Goal: Transaction & Acquisition: Obtain resource

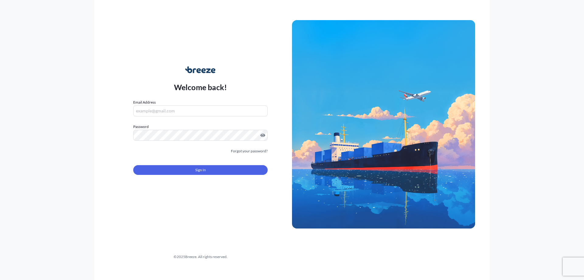
click at [0, 279] on nordpass-portal at bounding box center [0, 280] width 0 height 0
type input "[EMAIL_ADDRESS][DOMAIN_NAME]"
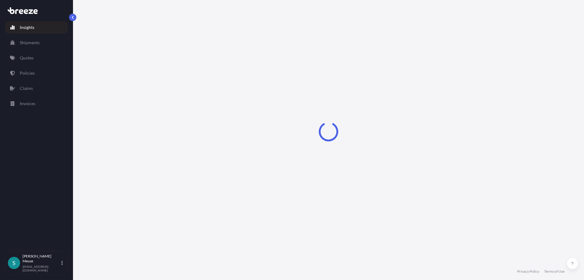
select select "2025"
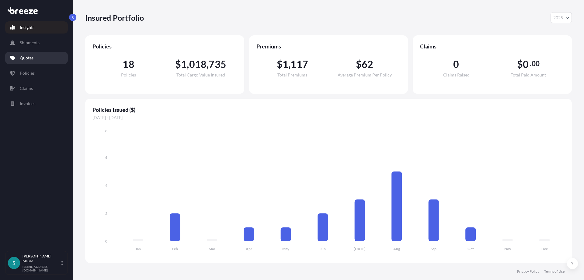
click at [29, 61] on p "Quotes" at bounding box center [27, 58] width 14 height 6
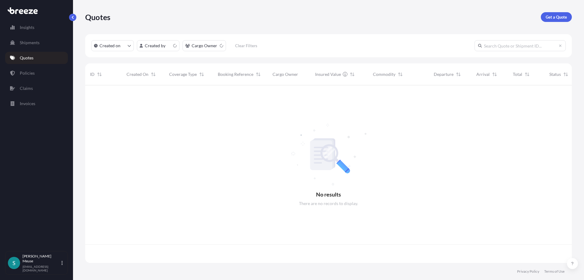
scroll to position [181, 487]
click at [553, 17] on p "Get a Quote" at bounding box center [556, 17] width 21 height 6
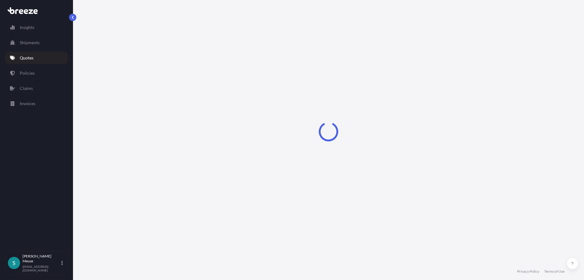
select select "Sea"
select select "1"
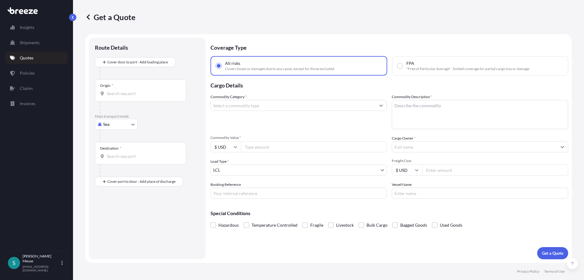
click at [109, 121] on body "Insights Shipments Quotes Policies Claims Invoices S [PERSON_NAME] [EMAIL_ADDRE…" at bounding box center [292, 140] width 584 height 280
click at [111, 163] on span "Road" at bounding box center [111, 162] width 10 height 6
select select "Road"
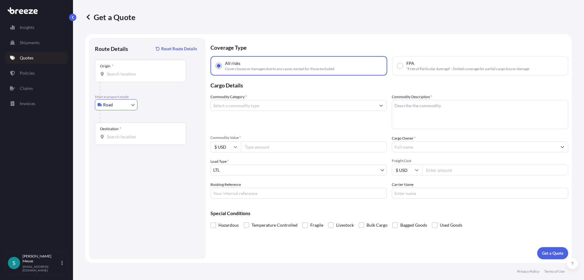
click at [116, 78] on div "Origin *" at bounding box center [140, 71] width 91 height 23
click at [116, 77] on input "Origin *" at bounding box center [143, 74] width 72 height 6
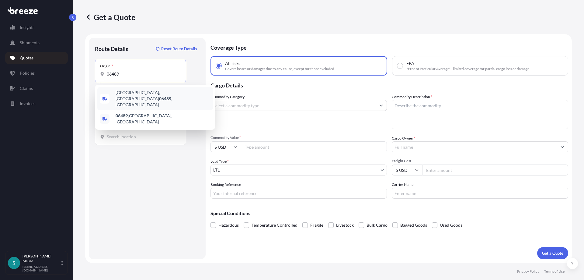
click at [132, 96] on span "[GEOGRAPHIC_DATA] , [GEOGRAPHIC_DATA]" at bounding box center [163, 98] width 95 height 18
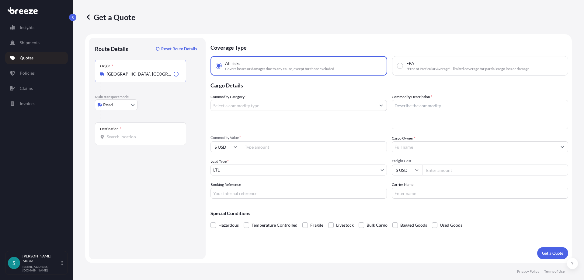
type input "[GEOGRAPHIC_DATA], [GEOGRAPHIC_DATA]"
click at [120, 136] on input "Destination *" at bounding box center [143, 137] width 72 height 6
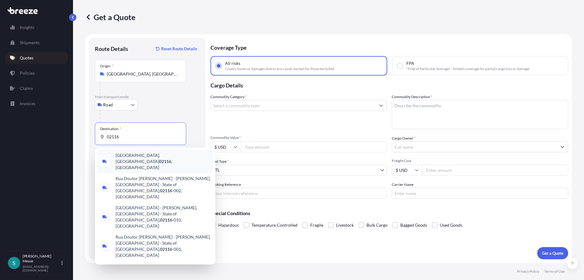
click at [132, 156] on span "[GEOGRAPHIC_DATA] , [GEOGRAPHIC_DATA]" at bounding box center [163, 161] width 95 height 18
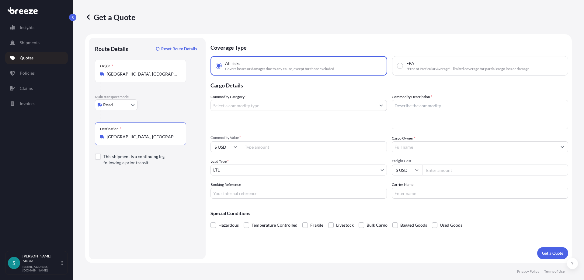
type input "[GEOGRAPHIC_DATA], [GEOGRAPHIC_DATA]"
click at [254, 104] on input "Commodity Category *" at bounding box center [293, 105] width 165 height 11
type input "ligh"
click at [407, 107] on textarea "Commodity Description *" at bounding box center [480, 114] width 176 height 29
type textarea "Lighting Fixtures"
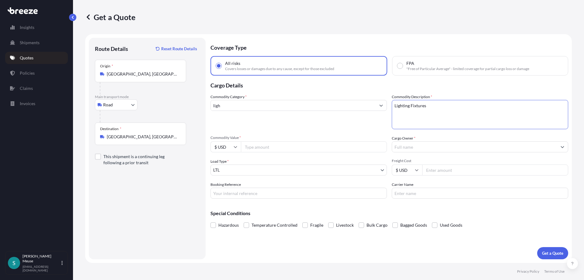
click at [255, 147] on input "Commodity Value *" at bounding box center [314, 146] width 146 height 11
type input "302100"
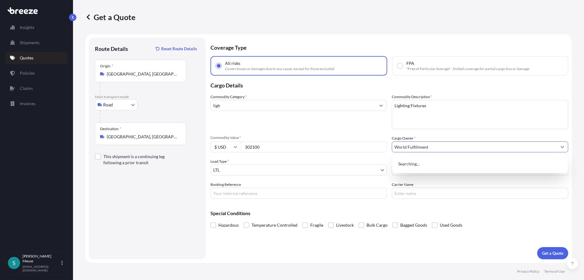
type input "World Fulfillment"
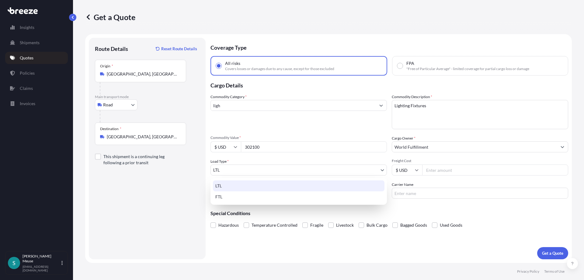
click at [241, 170] on body "4 options available. 3 options available. 0 options available. Insights Shipmen…" at bounding box center [292, 140] width 584 height 280
click at [229, 196] on div "FTL" at bounding box center [299, 196] width 172 height 11
select select "2"
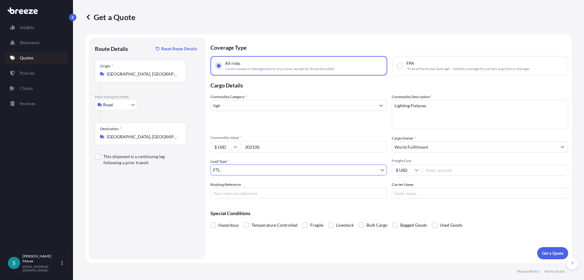
click at [432, 170] on input "Freight Cost" at bounding box center [495, 169] width 146 height 11
type input "1000"
click at [270, 107] on input "ligh" at bounding box center [293, 105] width 165 height 11
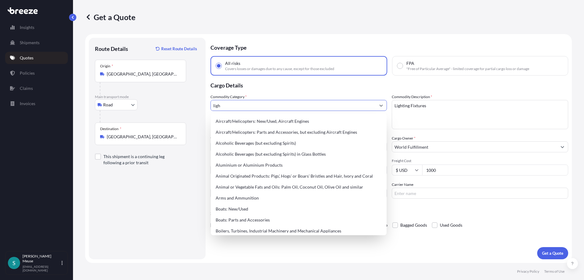
drag, startPoint x: 257, startPoint y: 108, endPoint x: 167, endPoint y: 103, distance: 90.5
click at [211, 103] on input "ligh" at bounding box center [293, 105] width 165 height 11
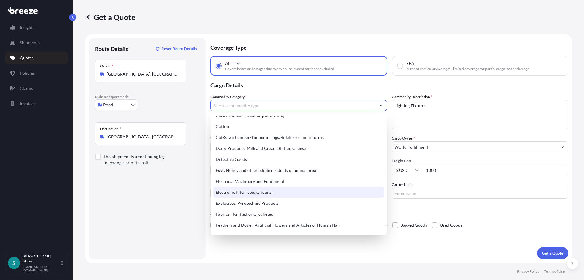
scroll to position [292, 0]
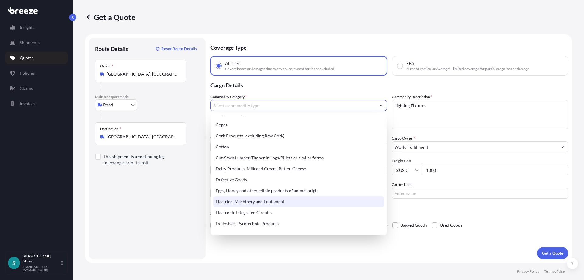
click at [243, 202] on div "Electrical Machinery and Equipment" at bounding box center [298, 201] width 171 height 11
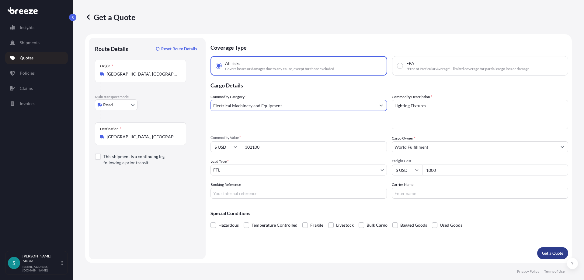
type input "Electrical Machinery and Equipment"
click at [552, 251] on p "Get a Quote" at bounding box center [552, 253] width 21 height 6
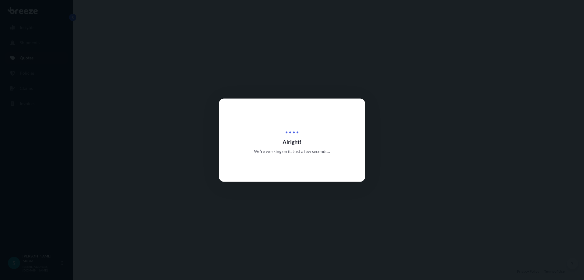
select select "Road"
select select "2"
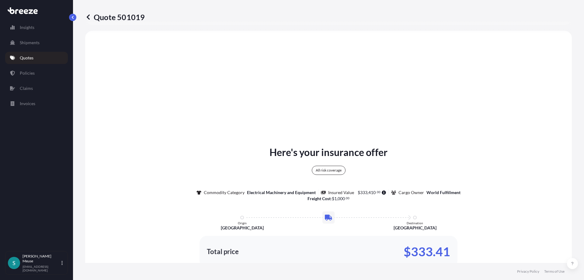
scroll to position [221, 0]
